Goal: Information Seeking & Learning: Understand process/instructions

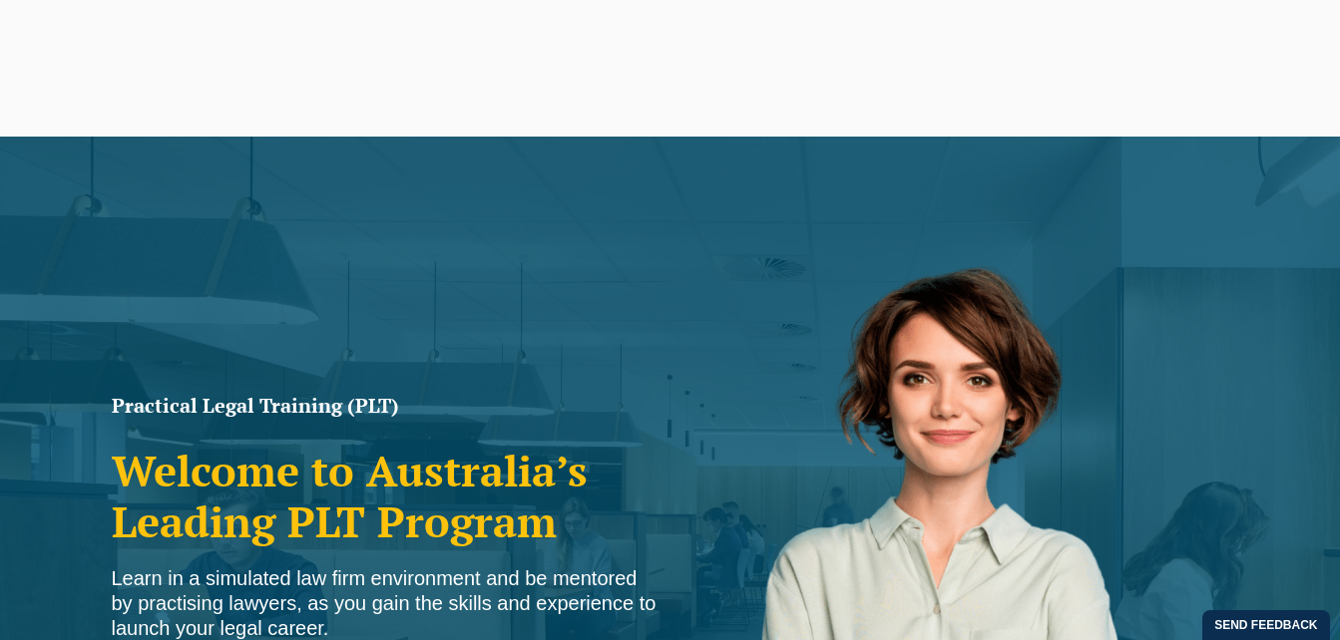
click at [1148, 56] on link "Venue Hire" at bounding box center [1156, 81] width 79 height 58
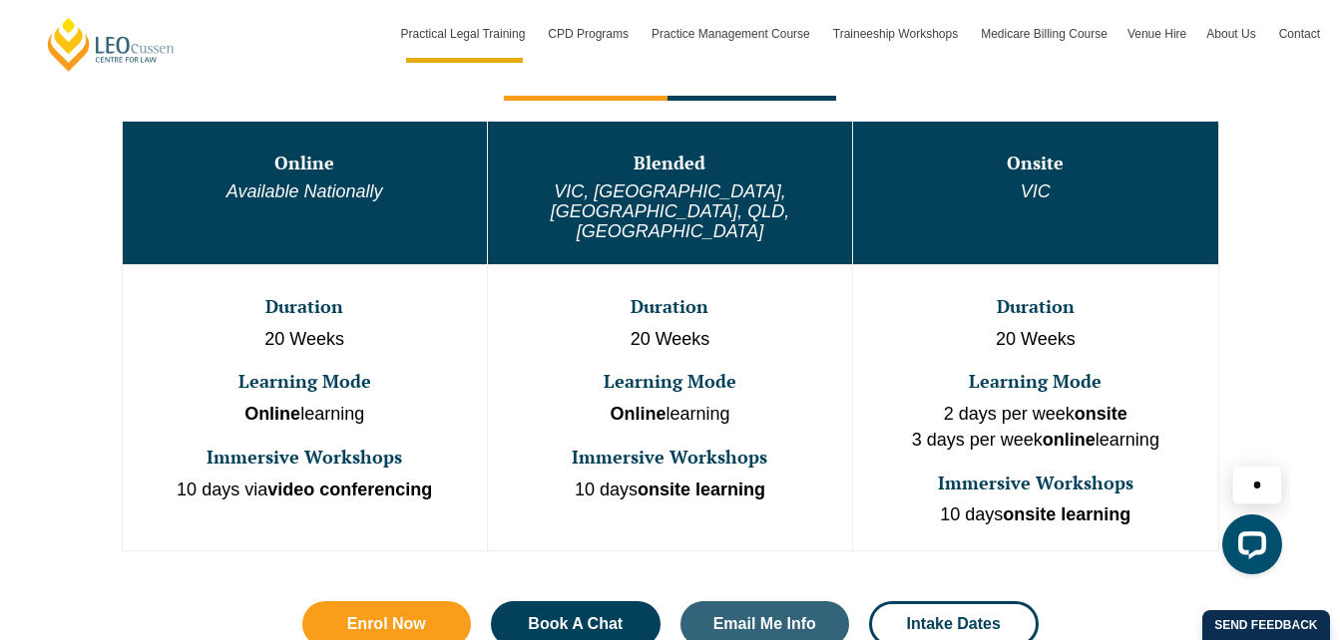
scroll to position [1118, 0]
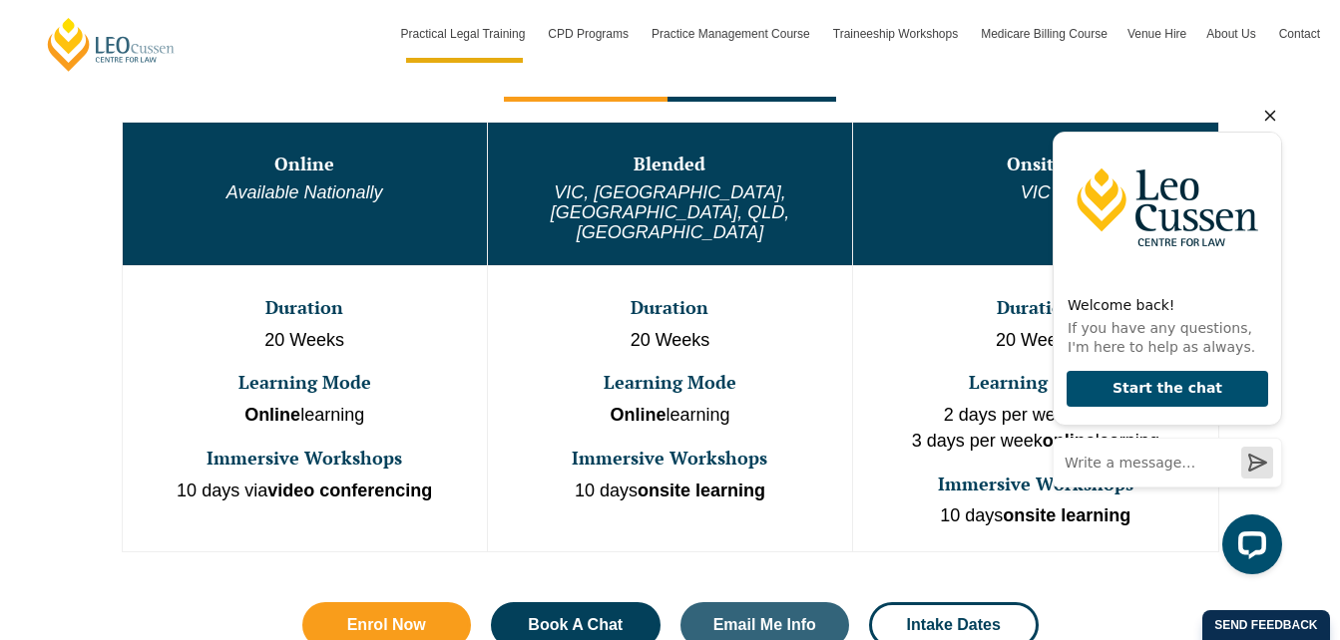
click at [1276, 113] on icon "Hide greeting" at bounding box center [1270, 116] width 24 height 24
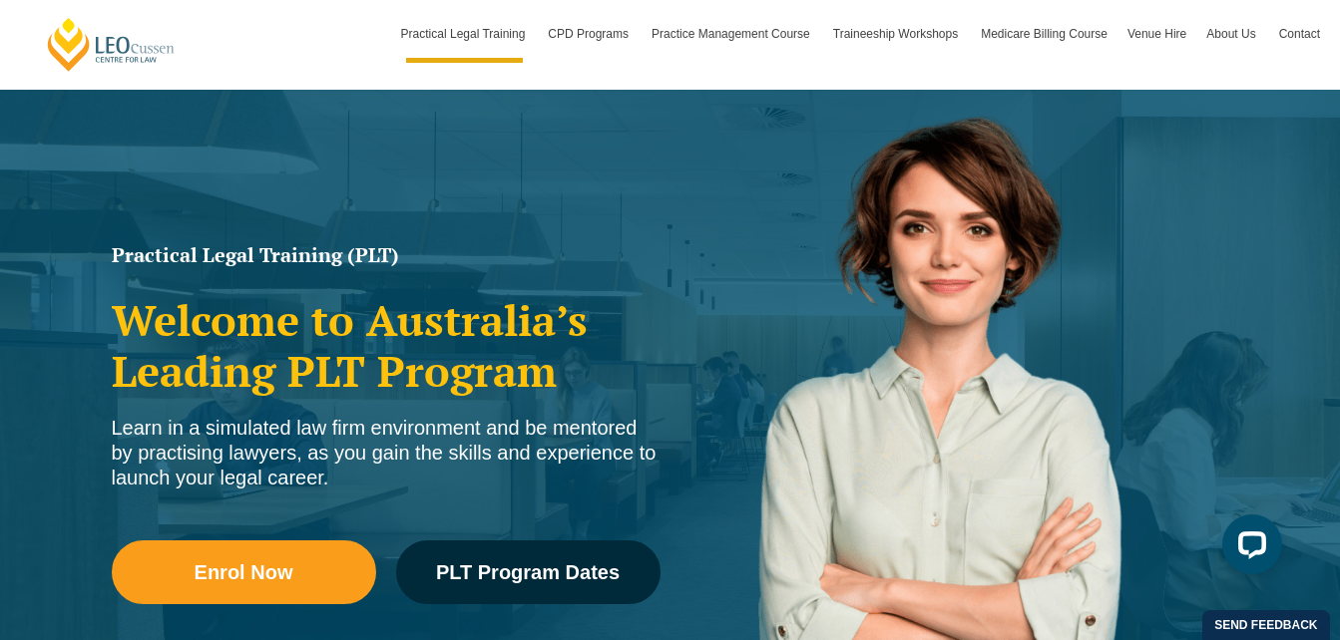
scroll to position [0, 0]
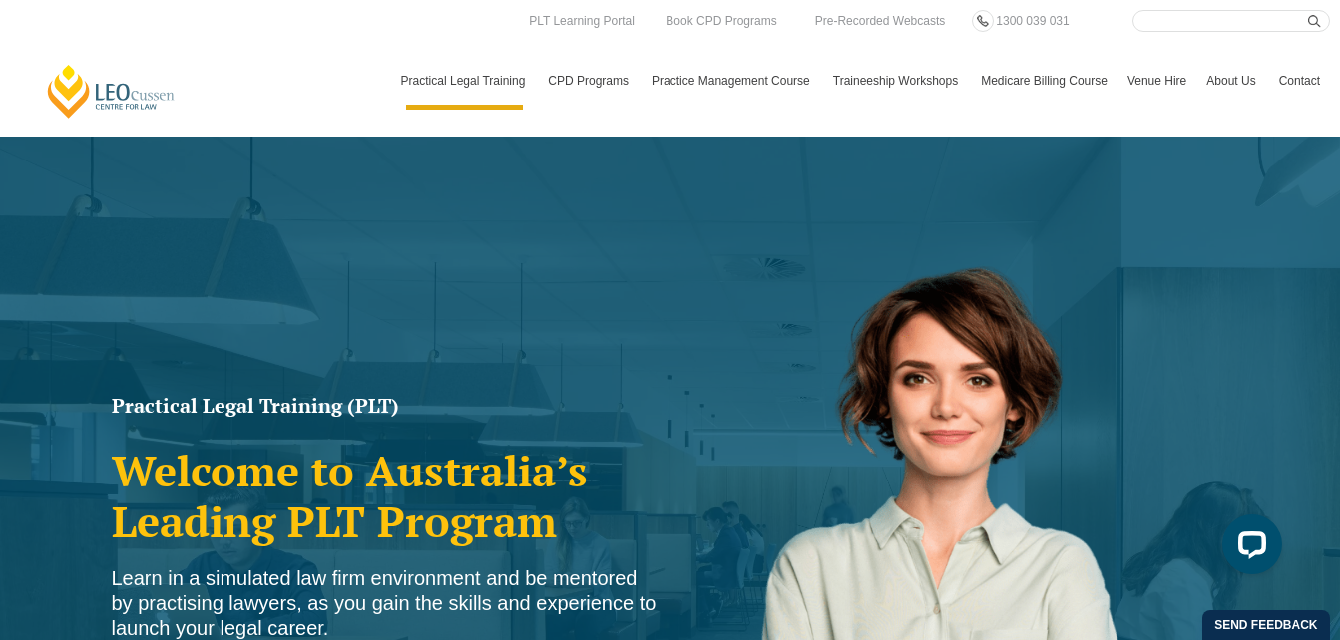
click at [1150, 29] on input "Search here" at bounding box center [1231, 21] width 198 height 22
type input "concurrent"
click at [1308, 10] on button "submit" at bounding box center [1319, 21] width 22 height 22
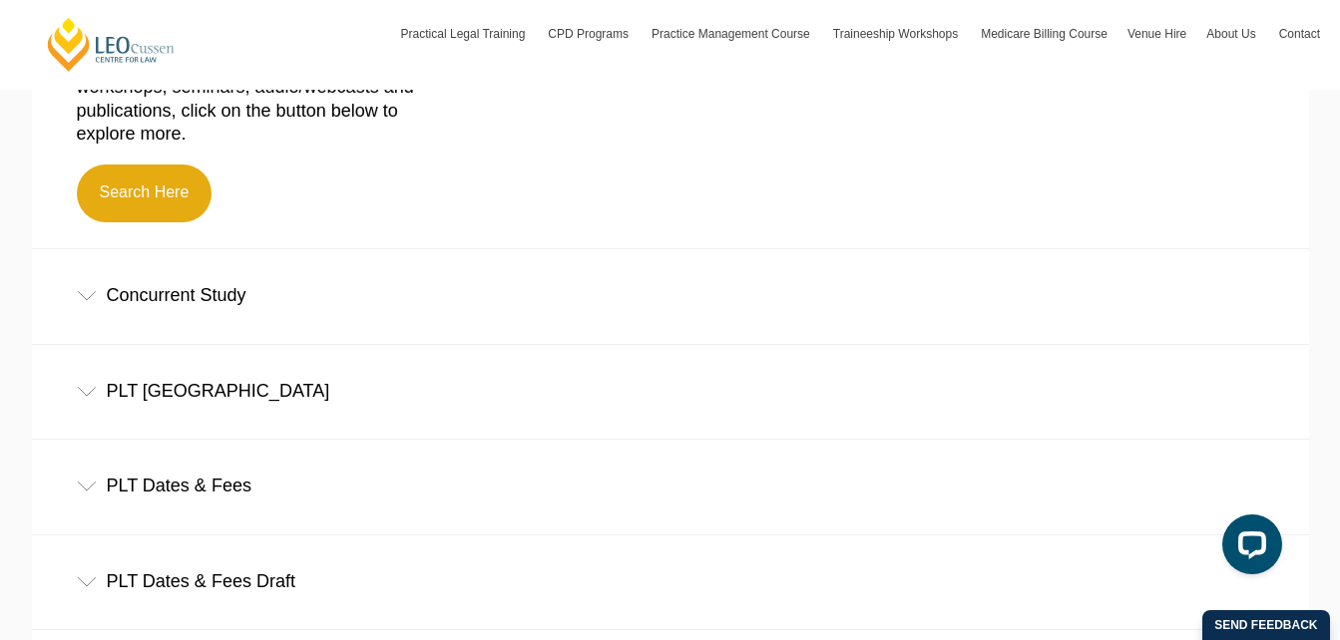
scroll to position [655, 0]
click at [85, 299] on icon at bounding box center [87, 295] width 20 height 10
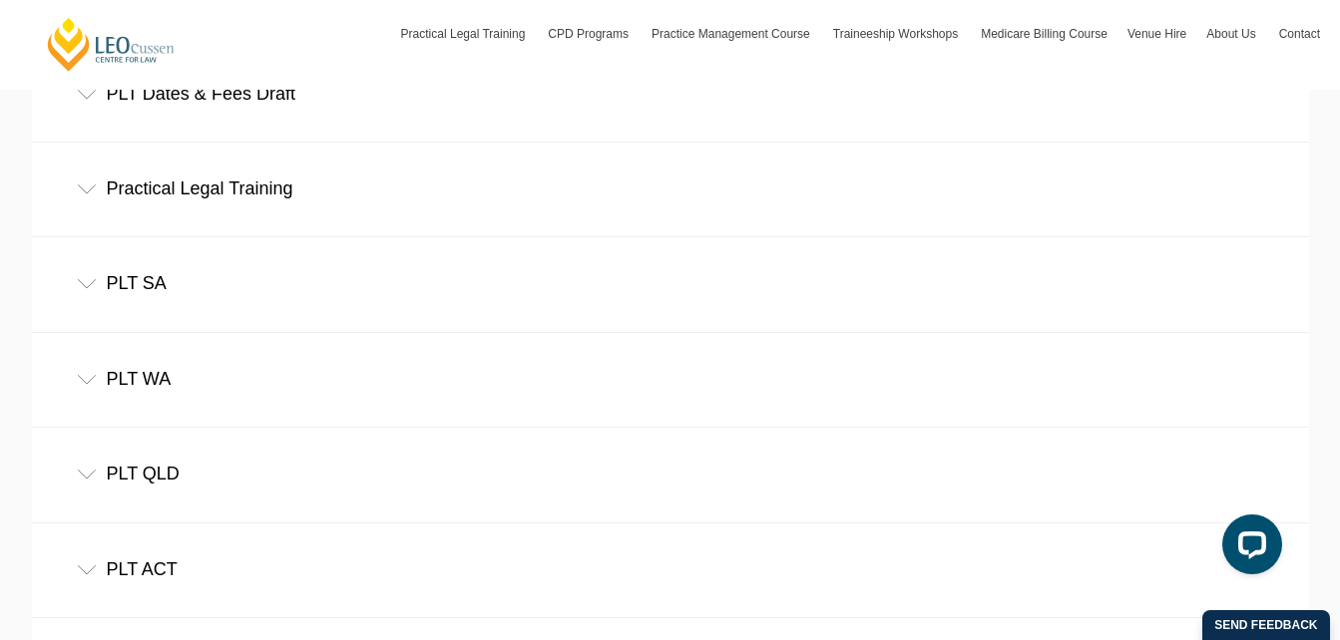
scroll to position [1344, 0]
click at [90, 470] on div "PLT QLD" at bounding box center [670, 473] width 1277 height 93
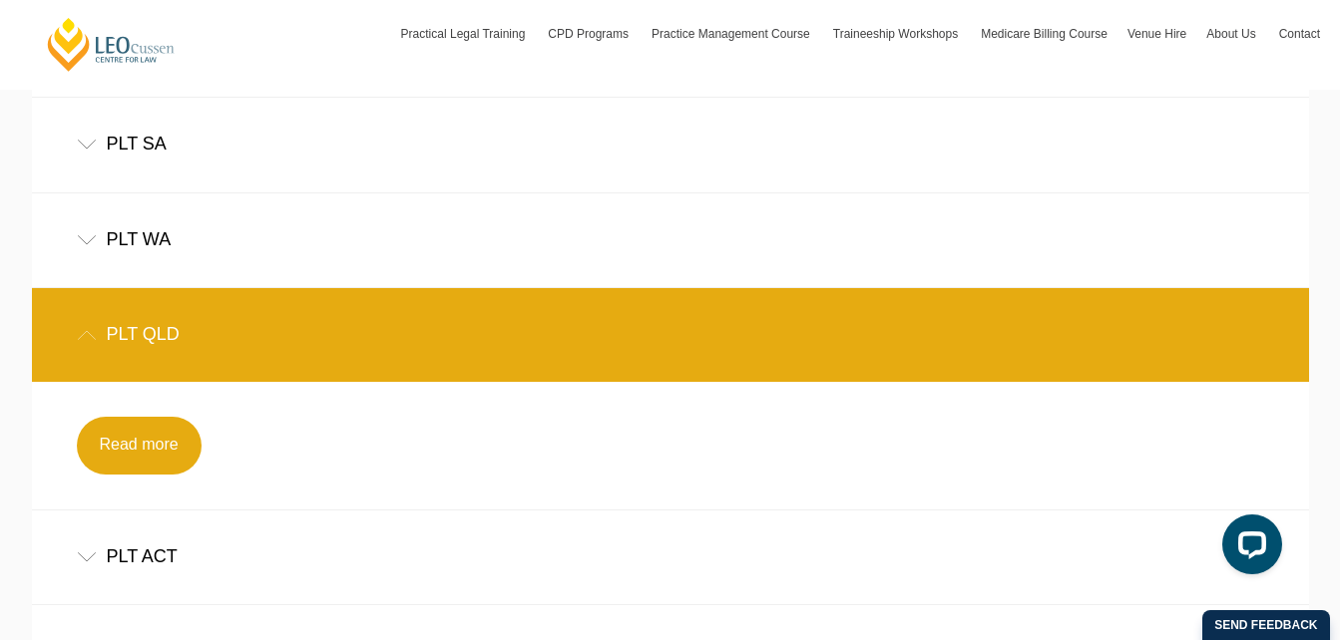
scroll to position [1483, 0]
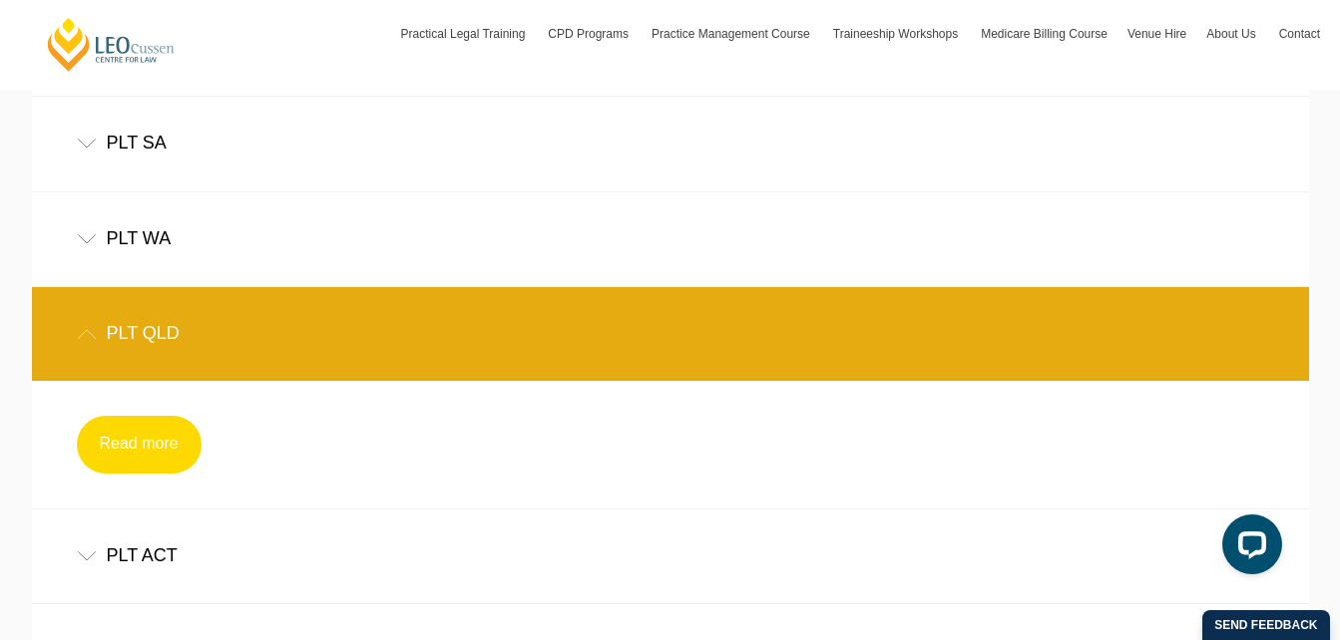
click at [162, 442] on link "Read more" at bounding box center [139, 445] width 125 height 58
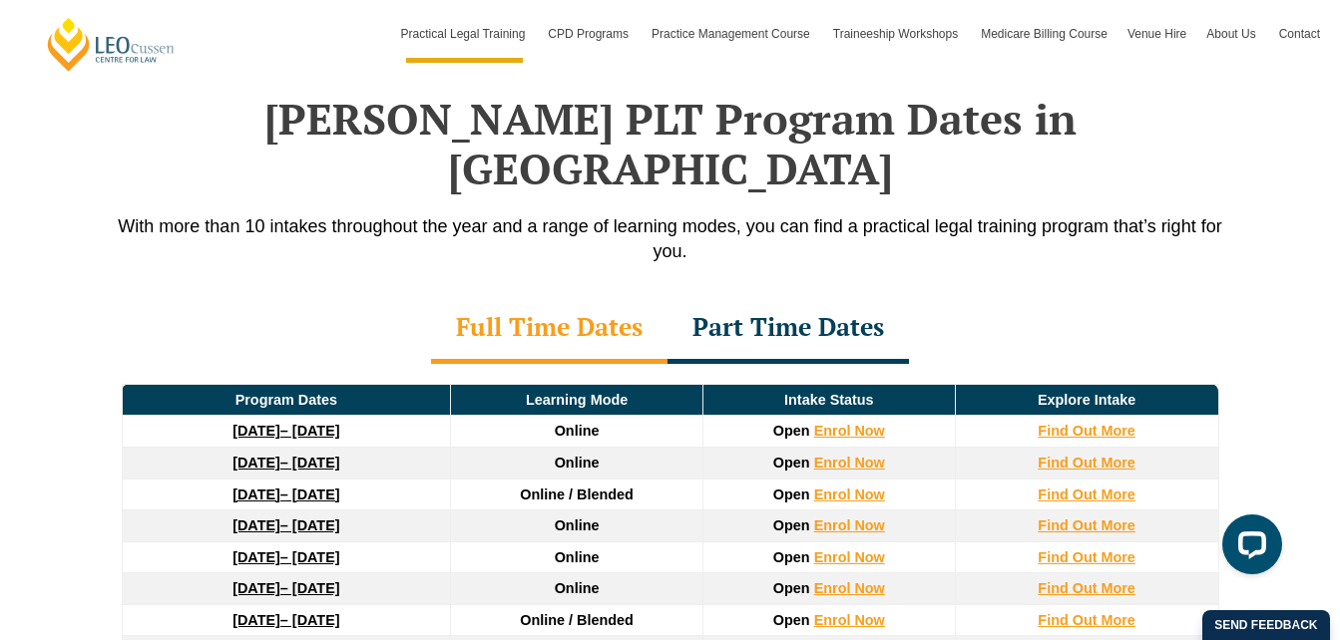
scroll to position [2605, 0]
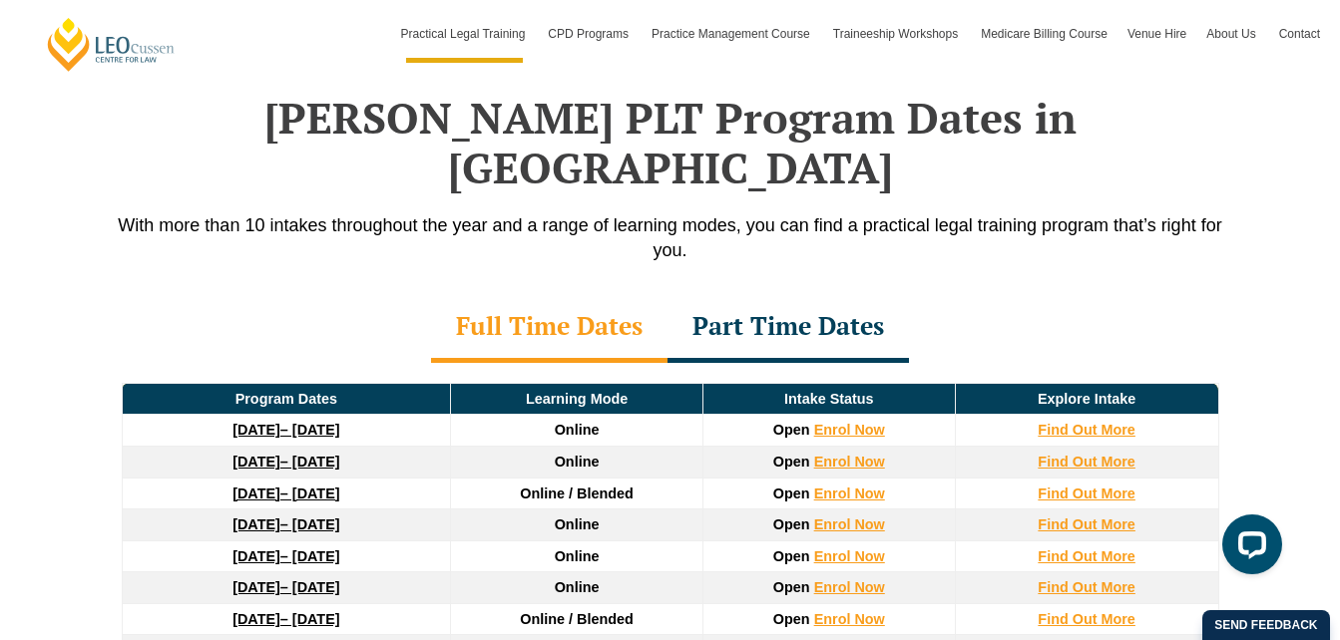
click at [803, 293] on div "Part Time Dates" at bounding box center [787, 328] width 241 height 70
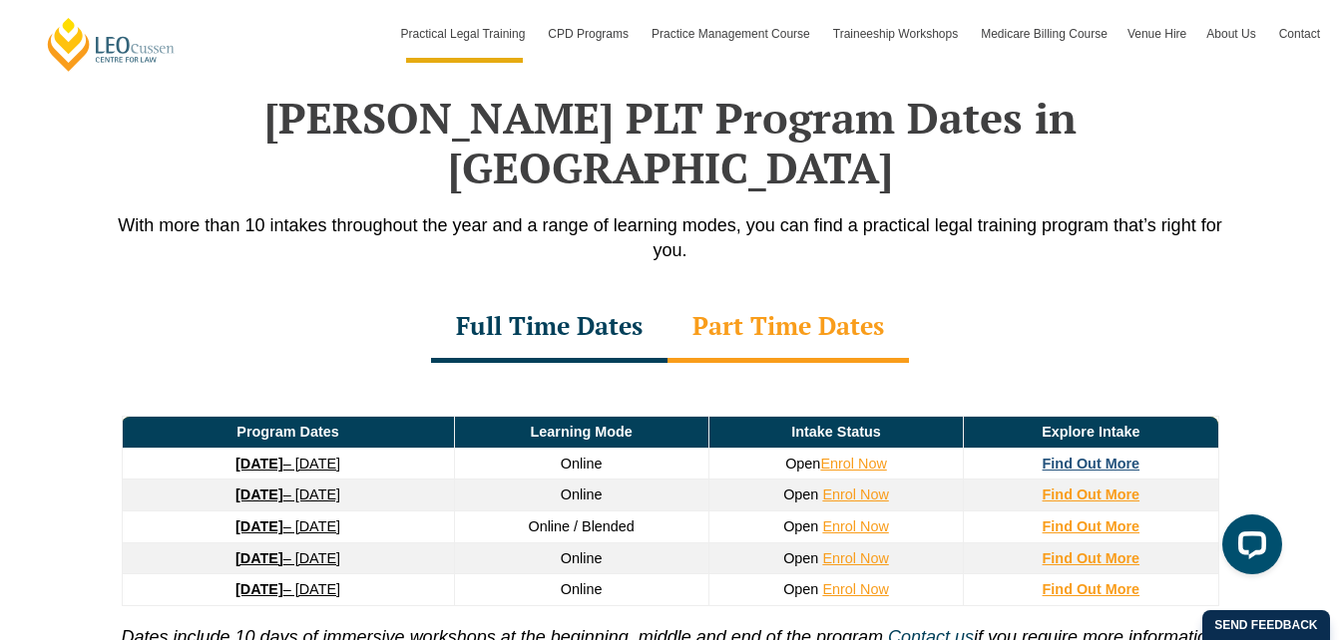
click at [1057, 456] on strong "Find Out More" at bounding box center [1091, 464] width 98 height 16
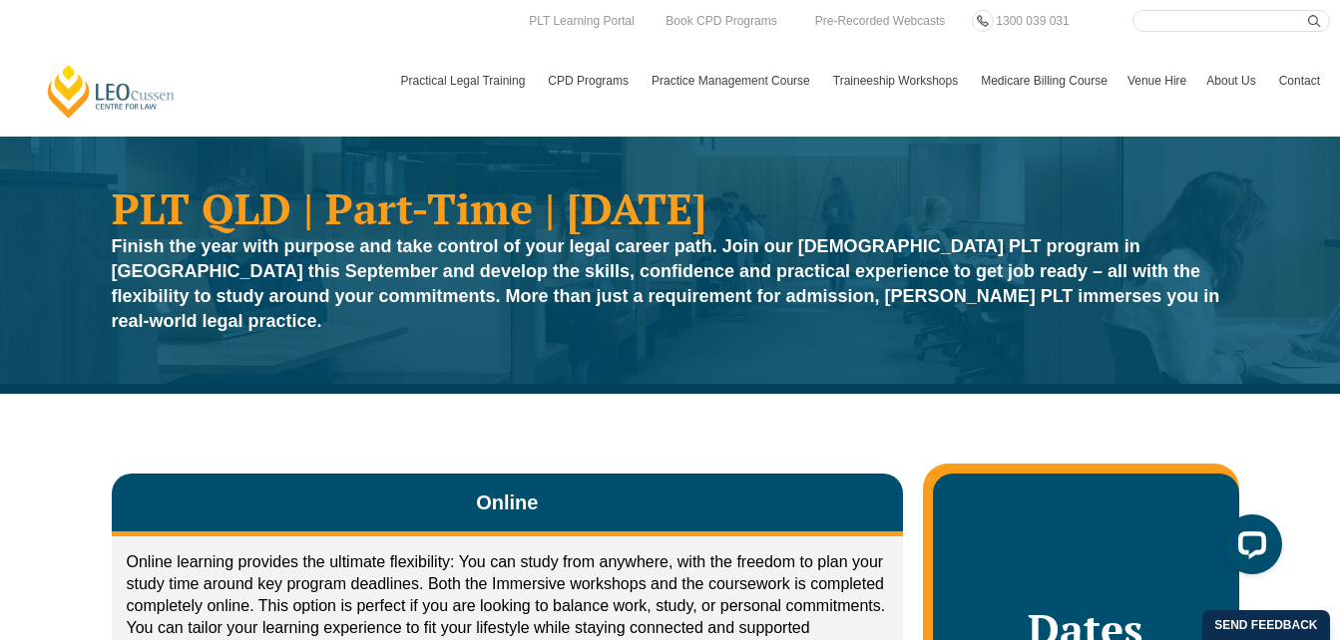
click at [1173, 16] on input "Search here" at bounding box center [1231, 21] width 198 height 22
type input "concurrent"
click at [1313, 15] on icon "submit" at bounding box center [1314, 21] width 13 height 13
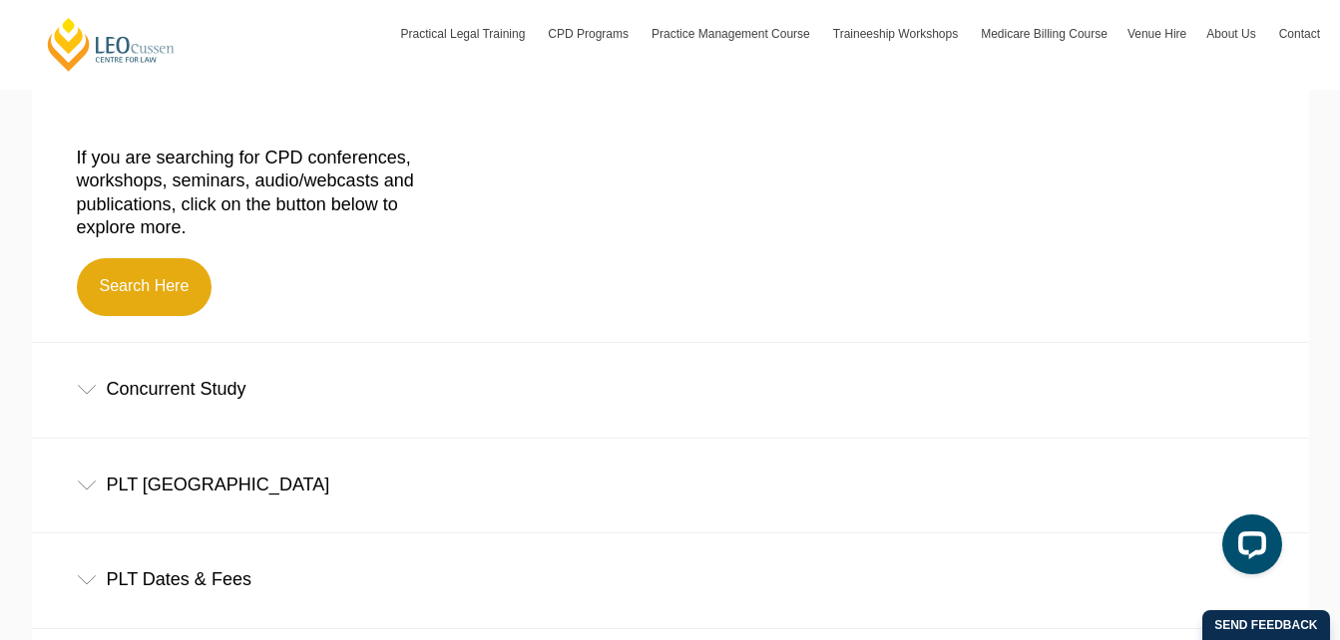
scroll to position [562, 0]
click at [89, 389] on icon at bounding box center [87, 389] width 20 height 10
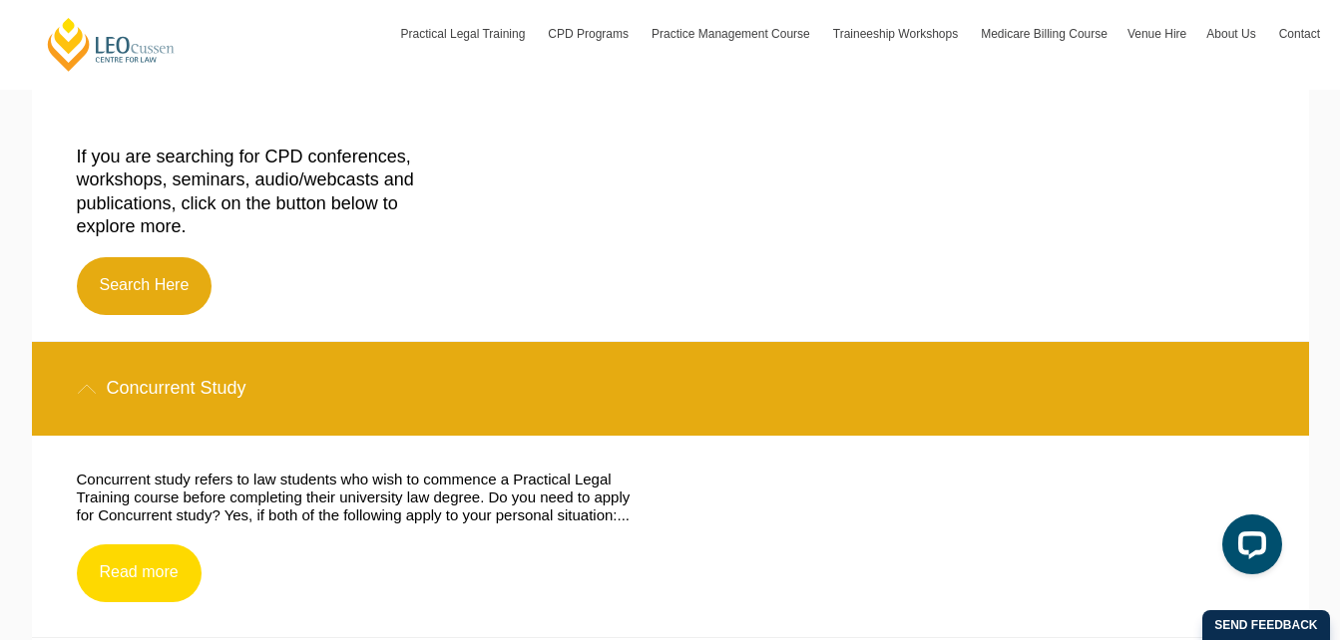
click at [148, 568] on link "Read more" at bounding box center [139, 574] width 125 height 58
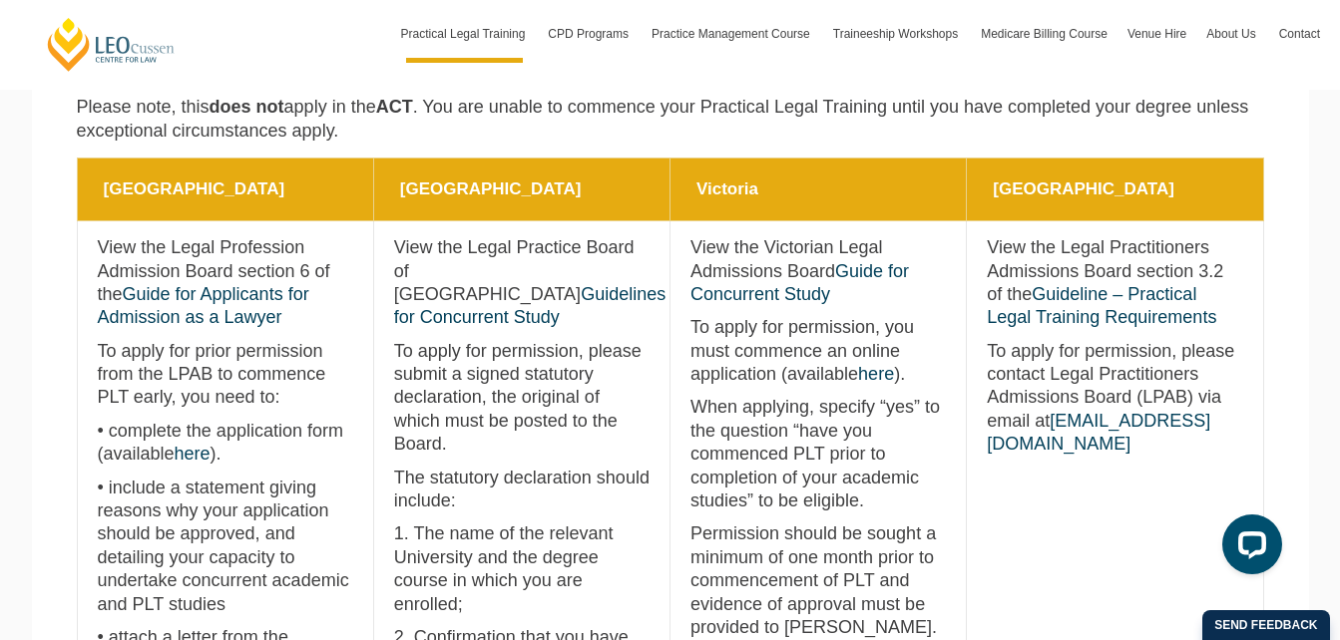
scroll to position [875, 0]
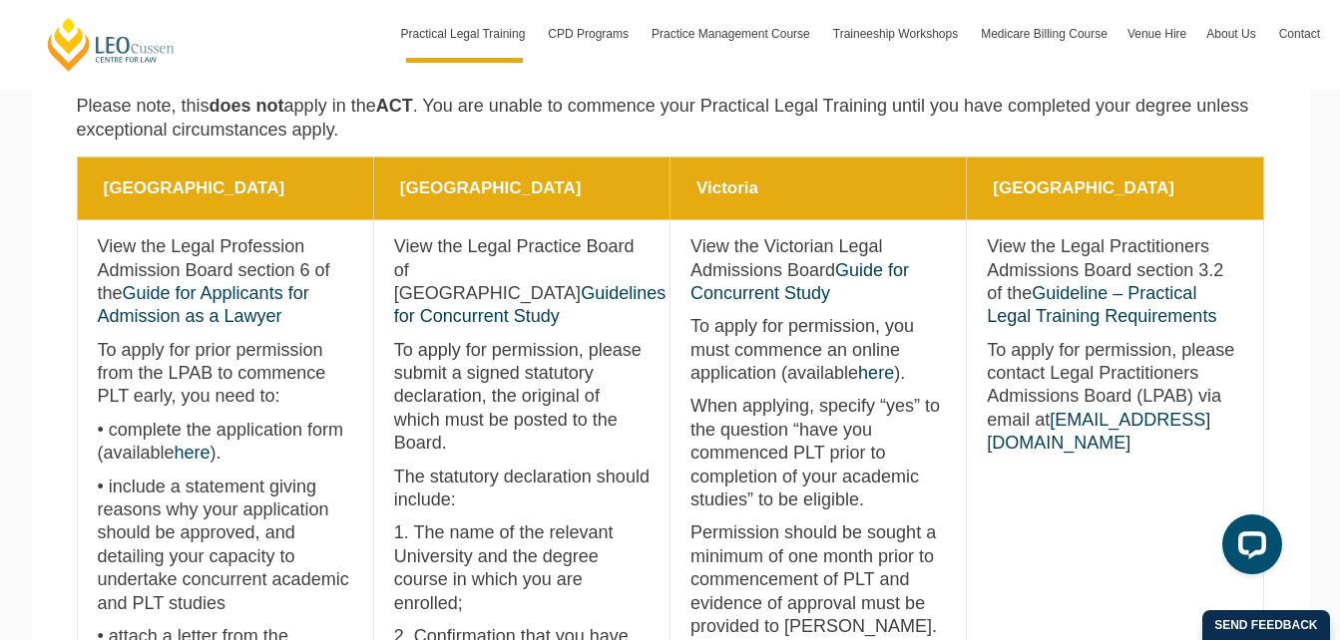
click at [1091, 309] on p "View the Legal Practitioners Admissions Board section 3.2 of the Guideline – Pr…" at bounding box center [1114, 282] width 255 height 94
click at [1082, 318] on link "Guideline – Practical Legal Training Requirements" at bounding box center [1101, 304] width 229 height 43
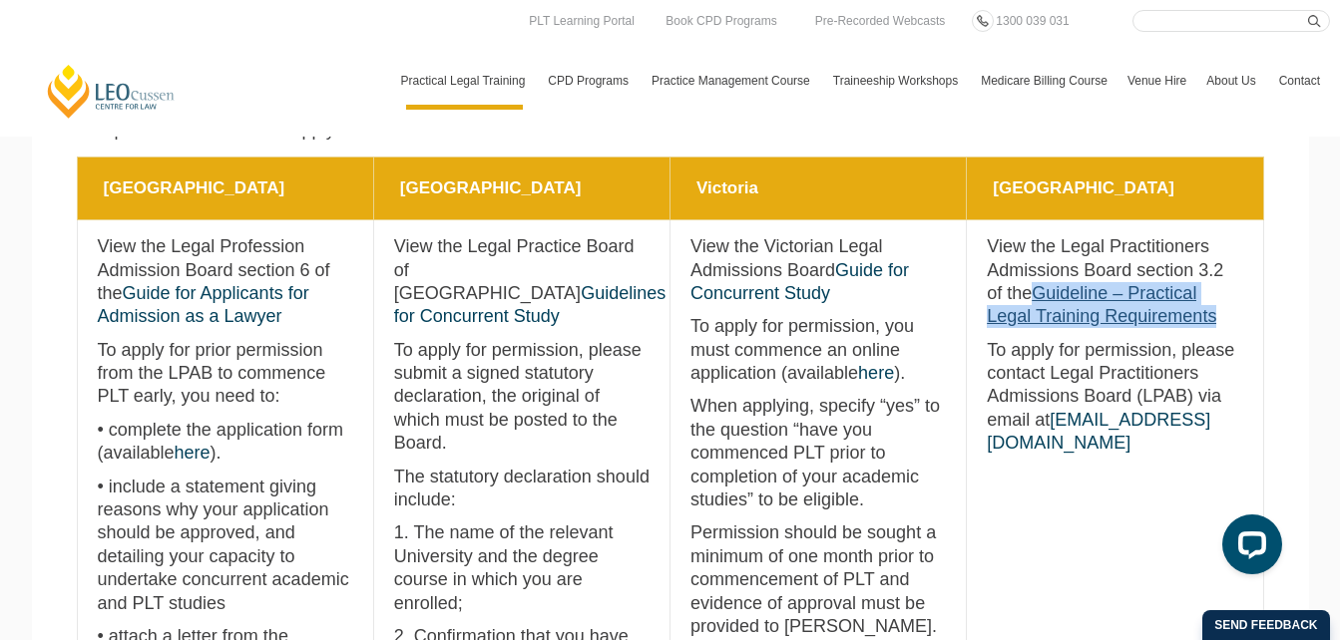
drag, startPoint x: 1226, startPoint y: 321, endPoint x: 1037, endPoint y: 297, distance: 190.0
click at [1037, 297] on p "View the Legal Practitioners Admissions Board section 3.2 of the Guideline – Pr…" at bounding box center [1114, 282] width 255 height 94
copy link "Guideline – Practical Legal Training Requirements"
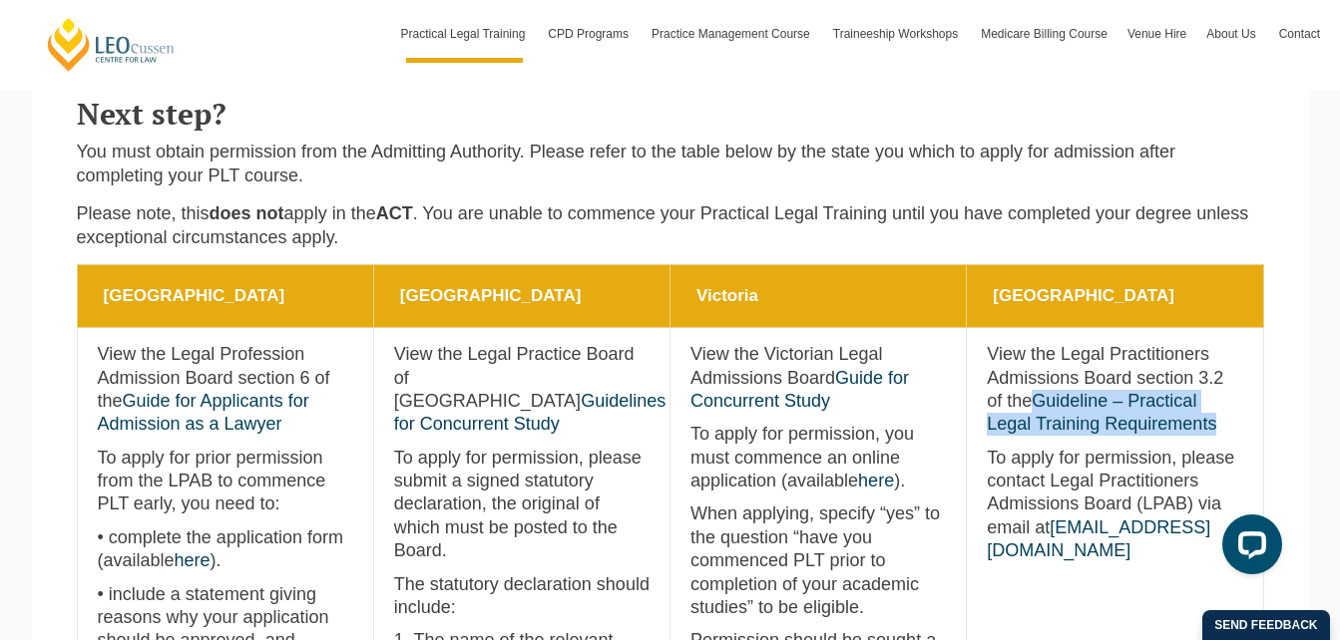
scroll to position [768, 0]
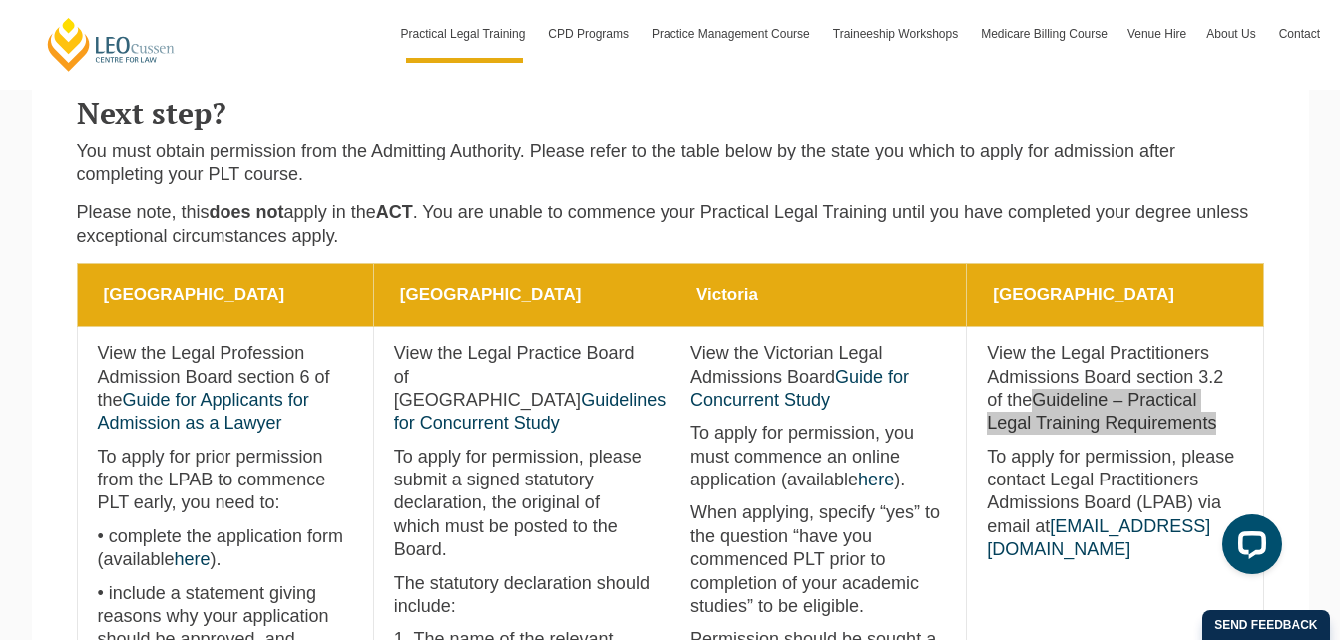
drag, startPoint x: 1211, startPoint y: 555, endPoint x: 1086, endPoint y: 546, distance: 125.0
click html
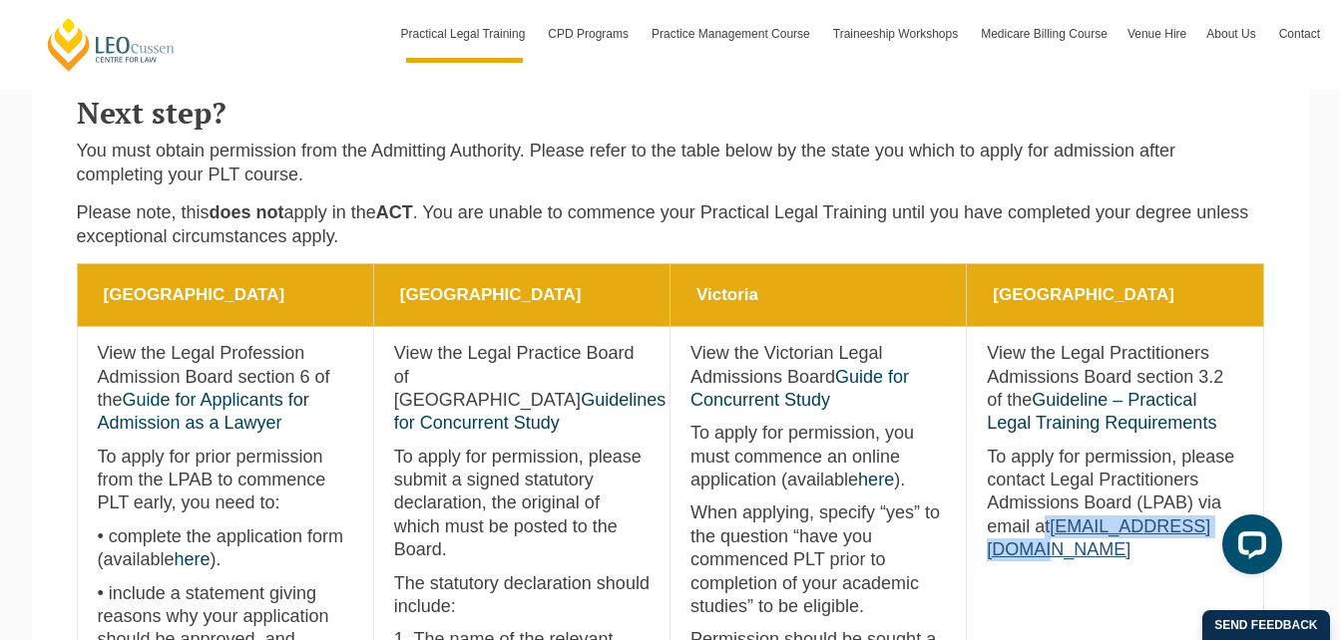
drag, startPoint x: 996, startPoint y: 560, endPoint x: 1201, endPoint y: 560, distance: 205.5
click at [1201, 560] on p "To apply for permission, please contact Legal Practitioners Admissions Board (L…" at bounding box center [1114, 504] width 255 height 117
copy p "t admissions@qls.com.au"
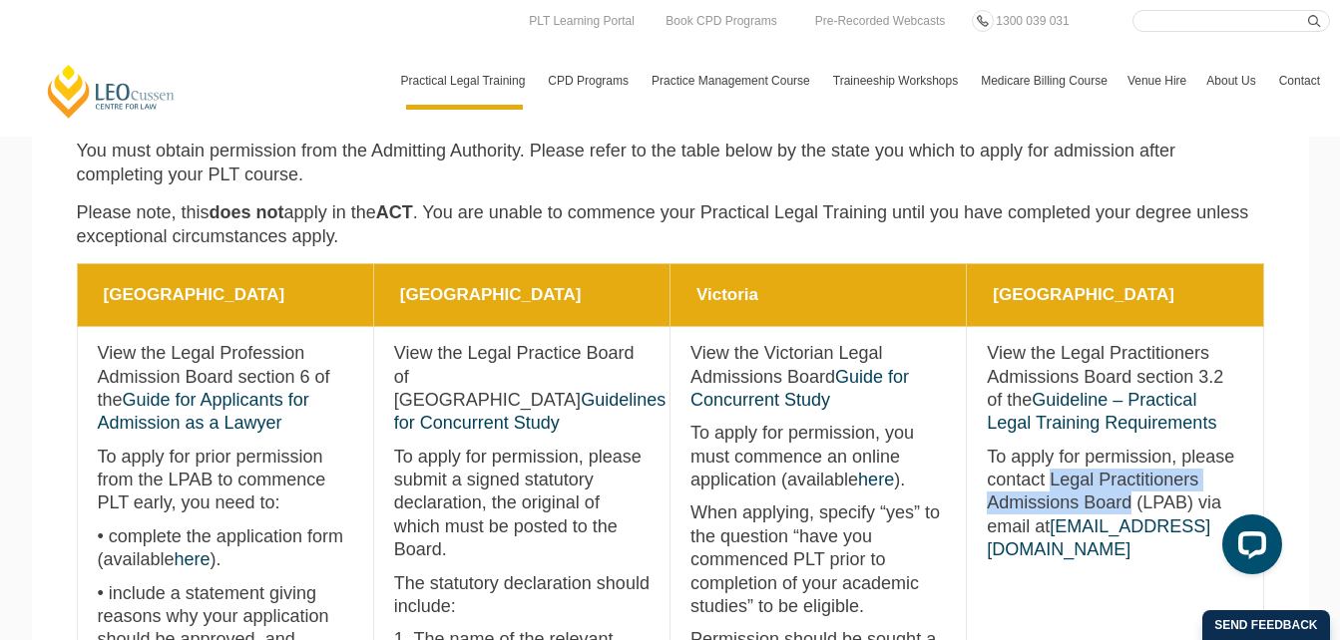
drag, startPoint x: 1050, startPoint y: 482, endPoint x: 1131, endPoint y: 502, distance: 83.2
click at [1131, 502] on p "To apply for permission, please contact Legal Practitioners Admissions Board (L…" at bounding box center [1114, 504] width 255 height 117
copy p "Legal Practitioners Admissions Board"
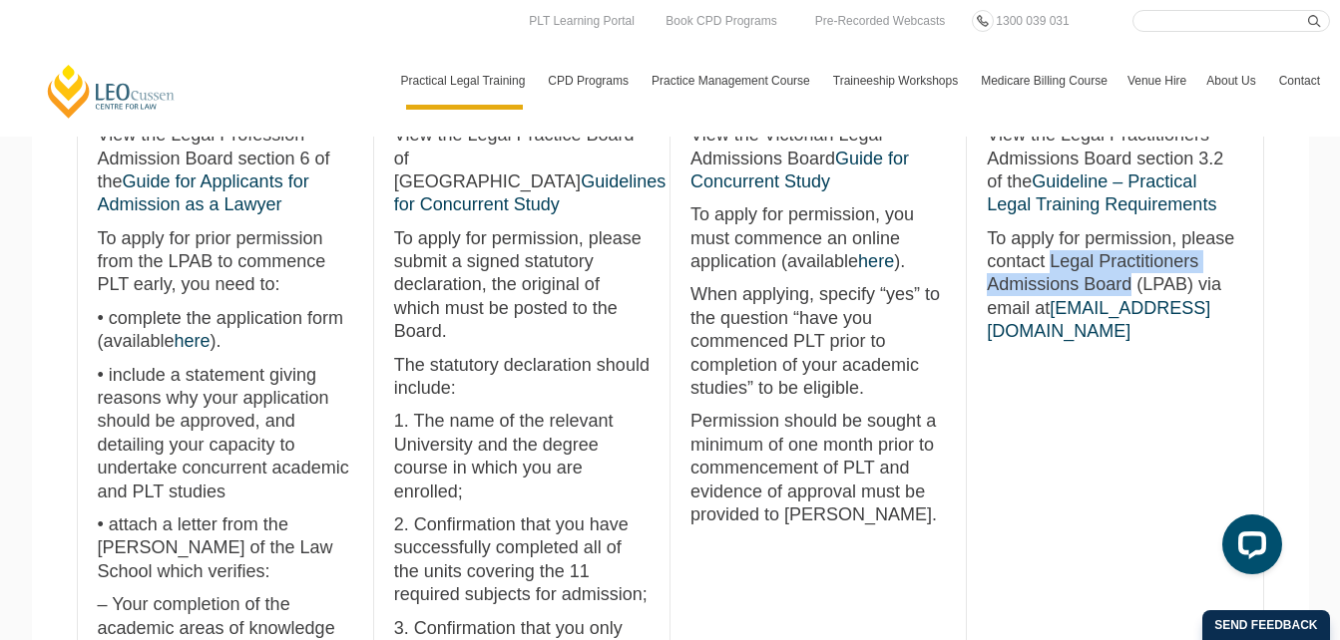
scroll to position [912, 0]
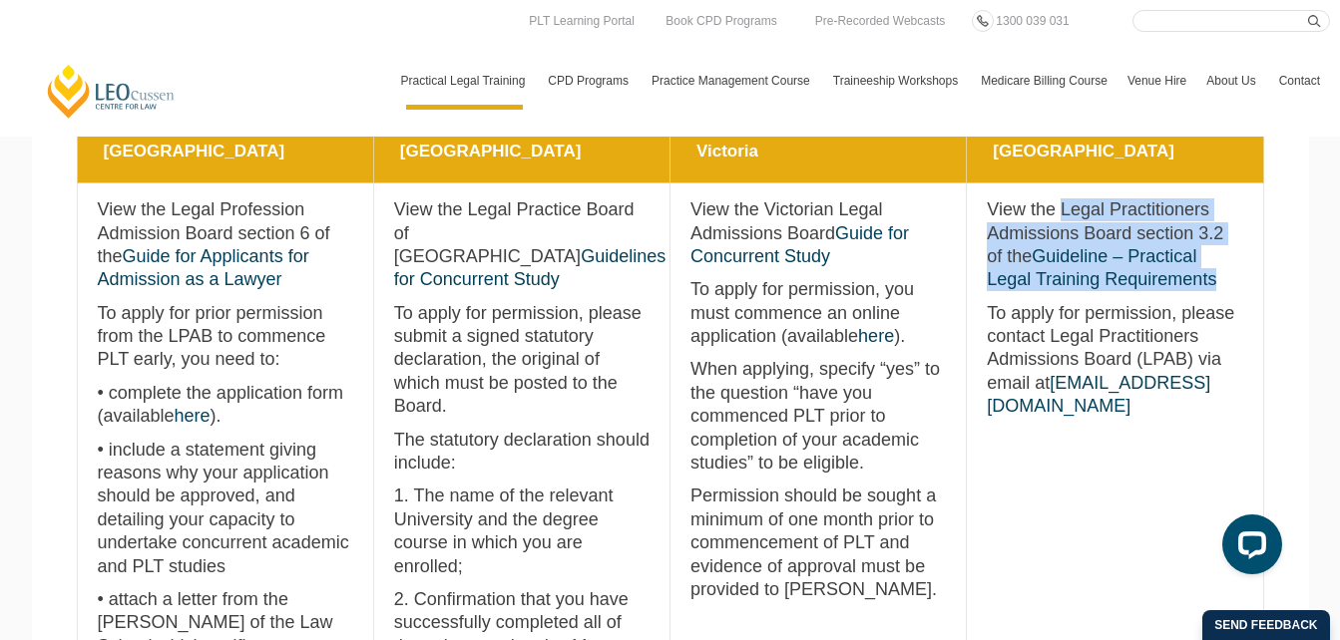
drag, startPoint x: 1058, startPoint y: 212, endPoint x: 1221, endPoint y: 279, distance: 175.8
click at [1221, 279] on p "View the Legal Practitioners Admissions Board section 3.2 of the Guideline – Pr…" at bounding box center [1114, 246] width 255 height 94
copy p "Legal Practitioners Admissions Board section 3.2 of the Guideline – Practical L…"
